Goal: Task Accomplishment & Management: Use online tool/utility

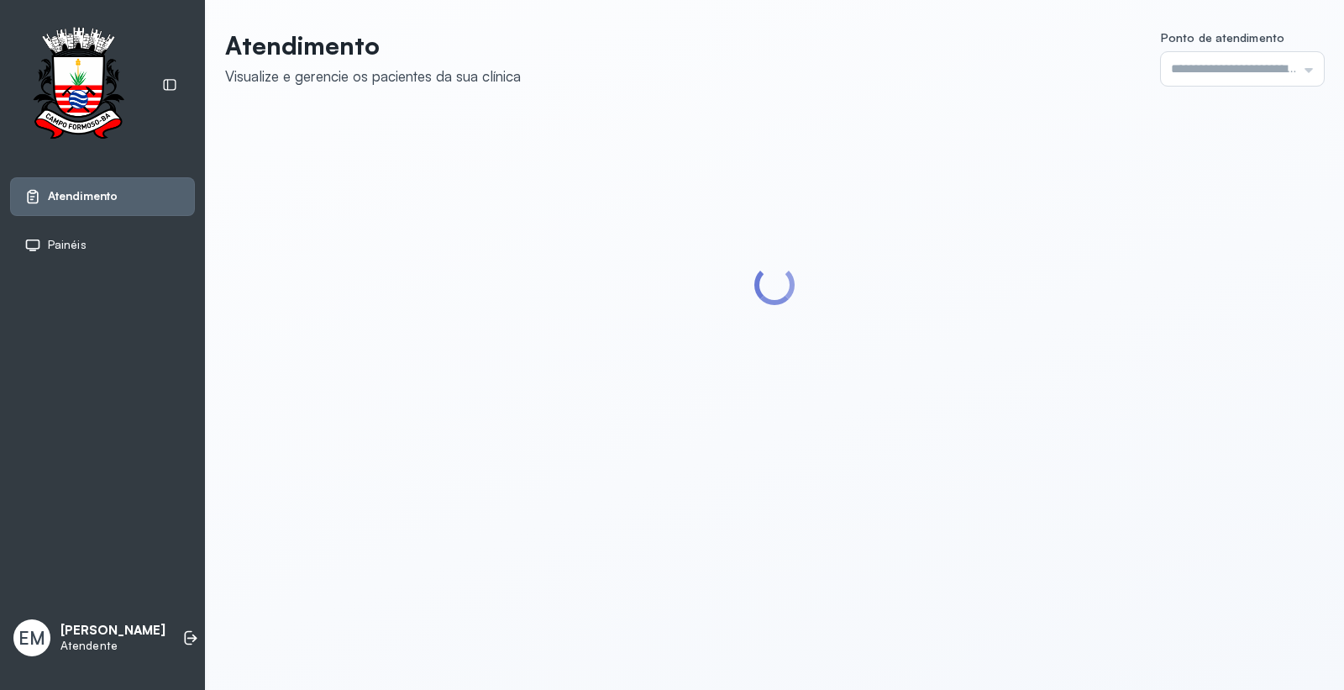
type input "*********"
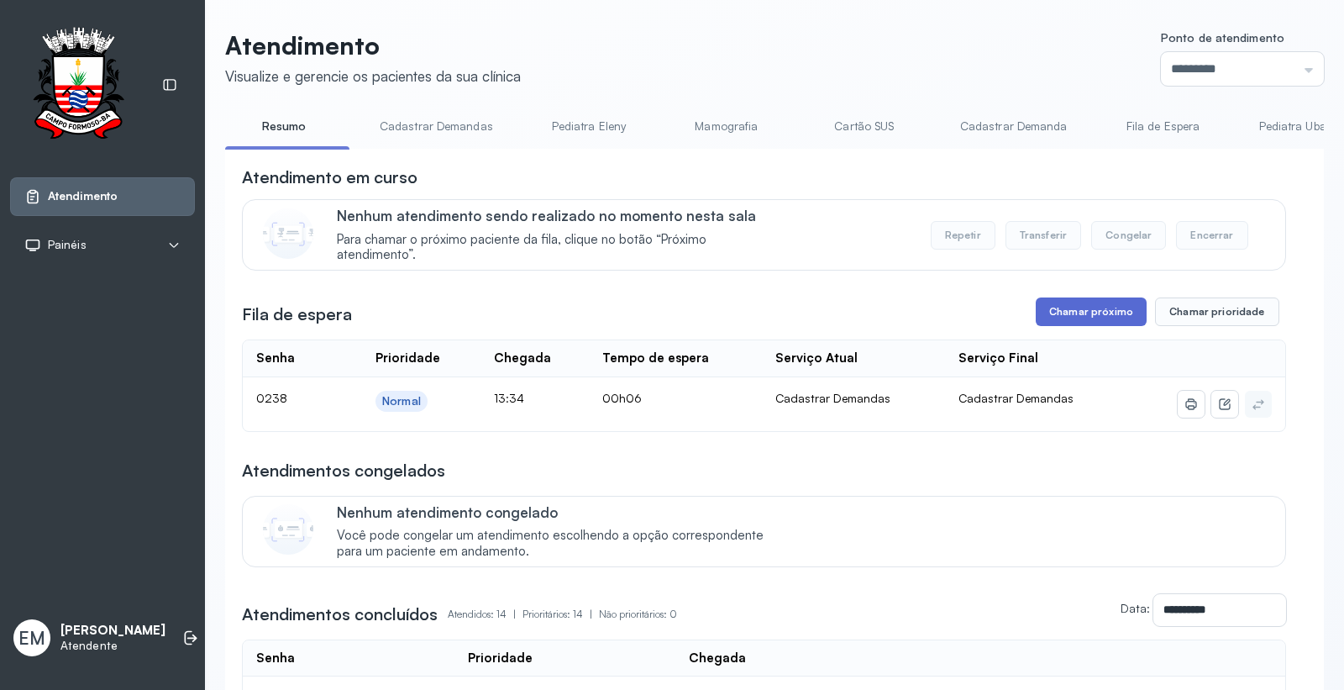
click at [1064, 313] on button "Chamar próximo" at bounding box center [1091, 311] width 111 height 29
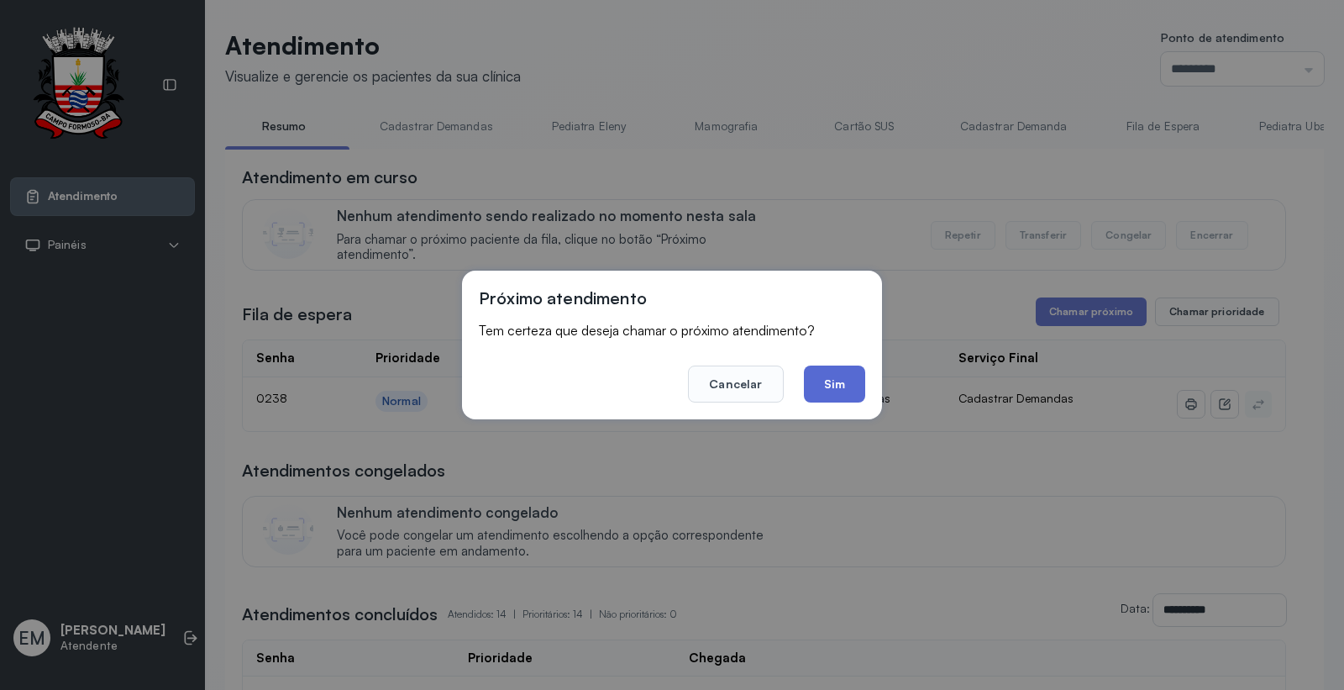
click at [843, 381] on button "Sim" at bounding box center [834, 383] width 61 height 37
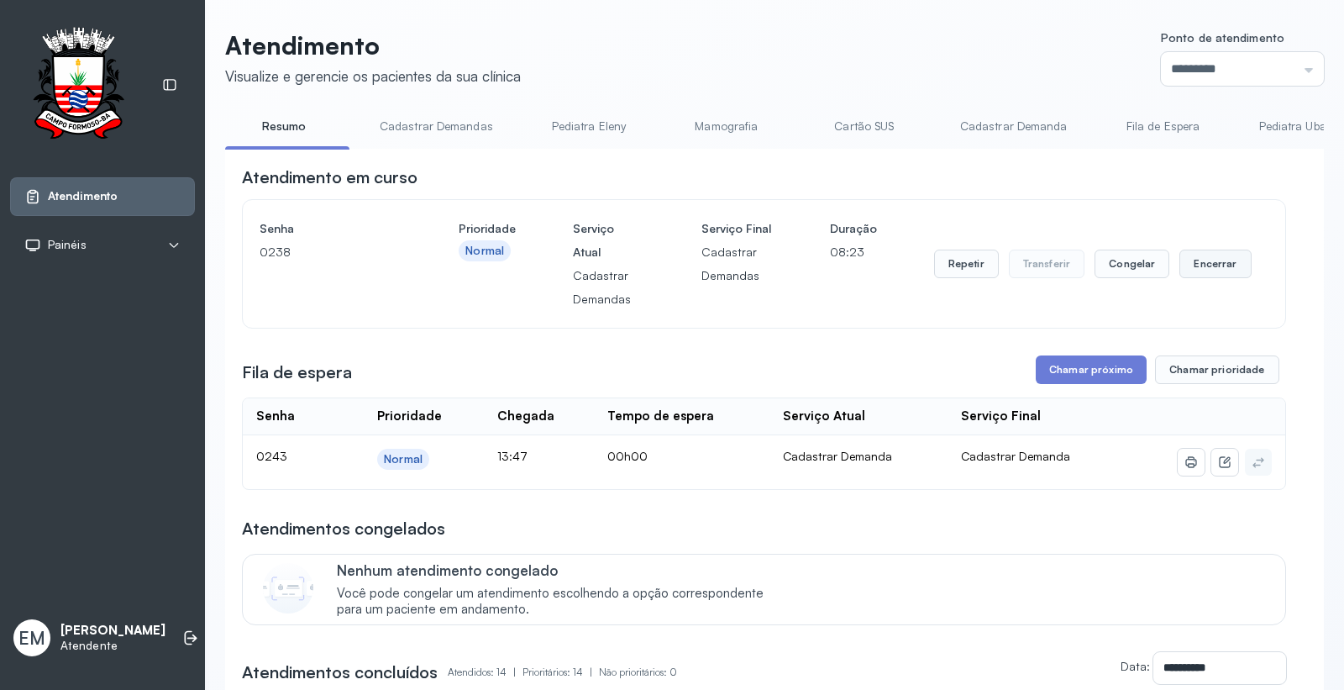
click at [1200, 266] on button "Encerrar" at bounding box center [1215, 264] width 71 height 29
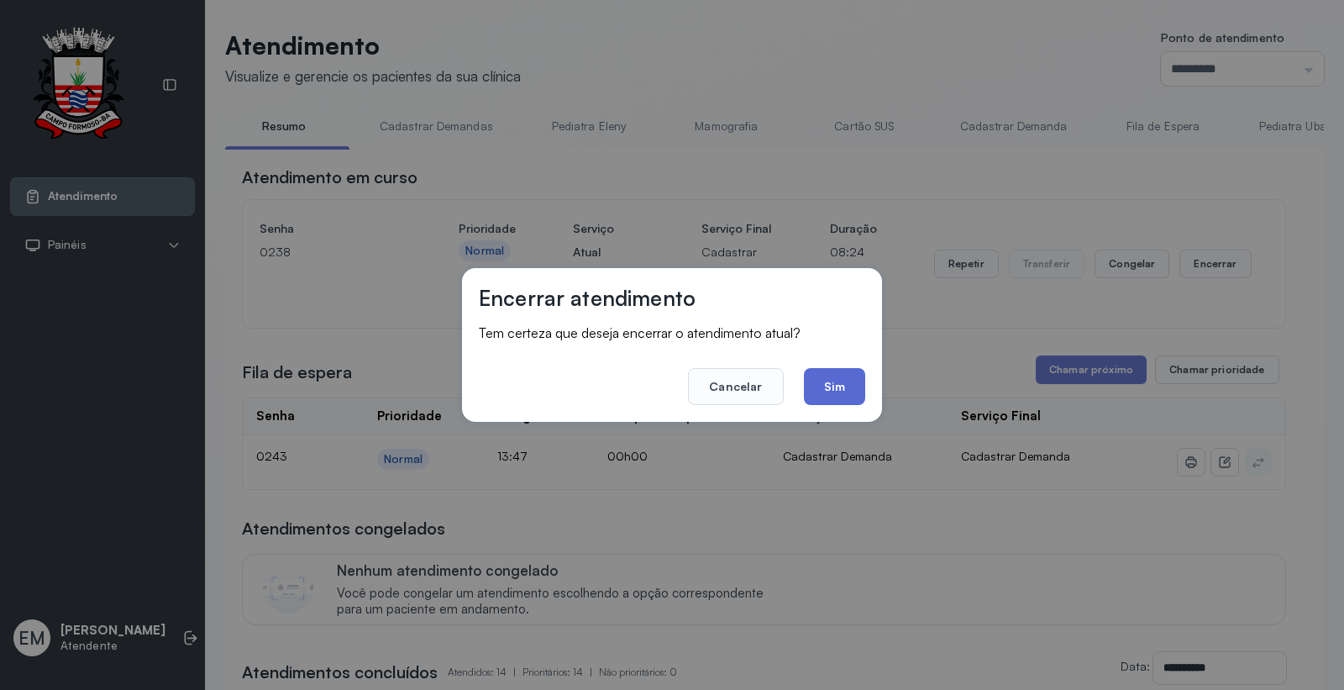
click at [849, 379] on button "Sim" at bounding box center [834, 386] width 61 height 37
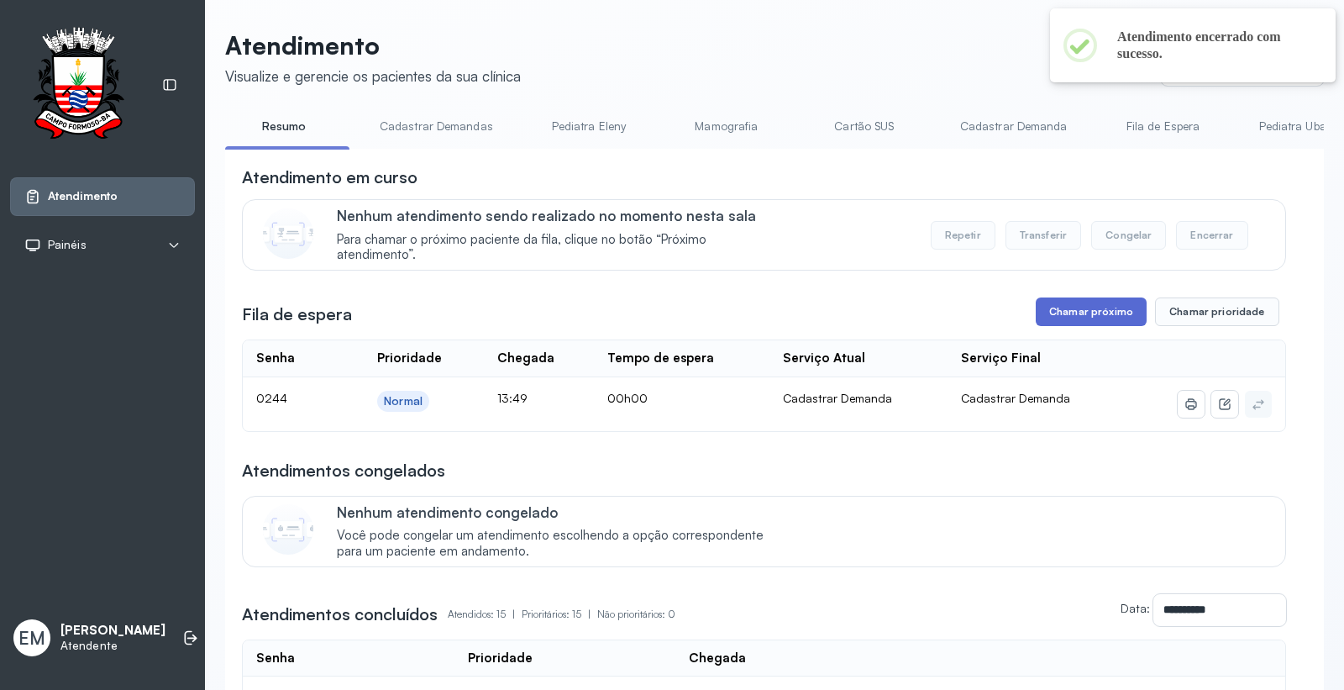
click at [1047, 309] on button "Chamar próximo" at bounding box center [1091, 311] width 111 height 29
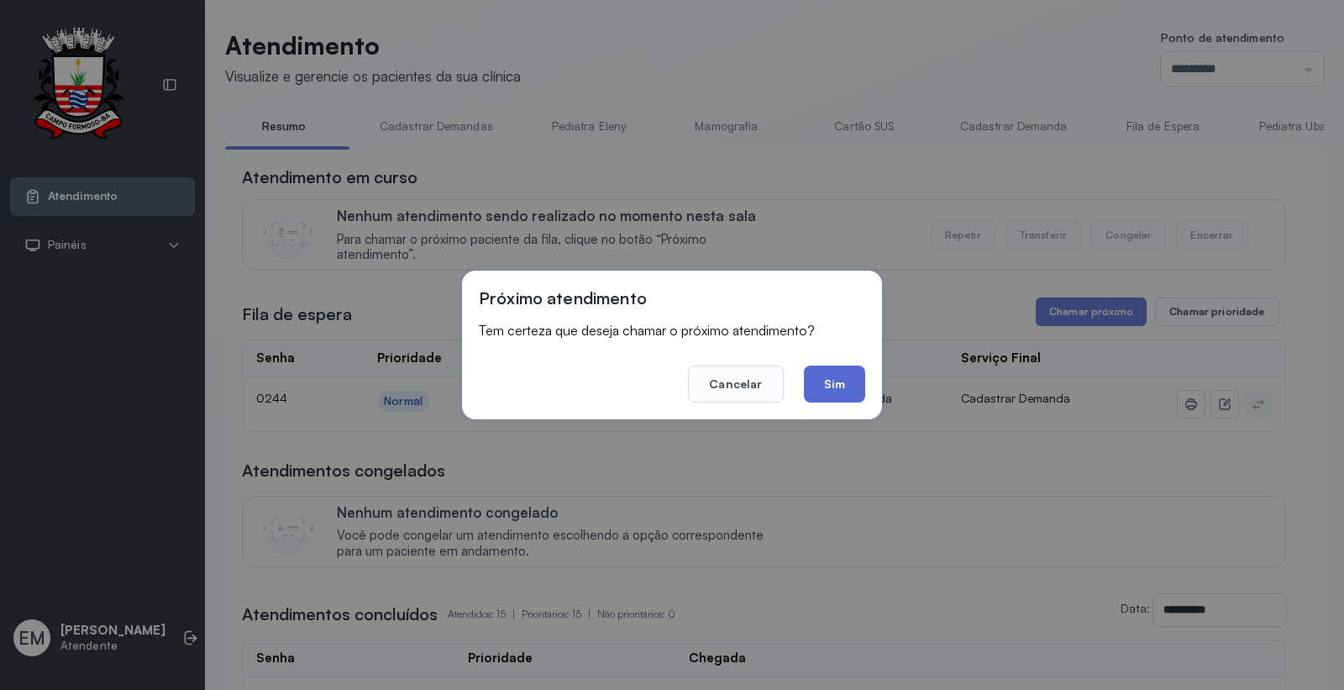
click at [849, 378] on button "Sim" at bounding box center [834, 383] width 61 height 37
